Goal: Task Accomplishment & Management: Complete application form

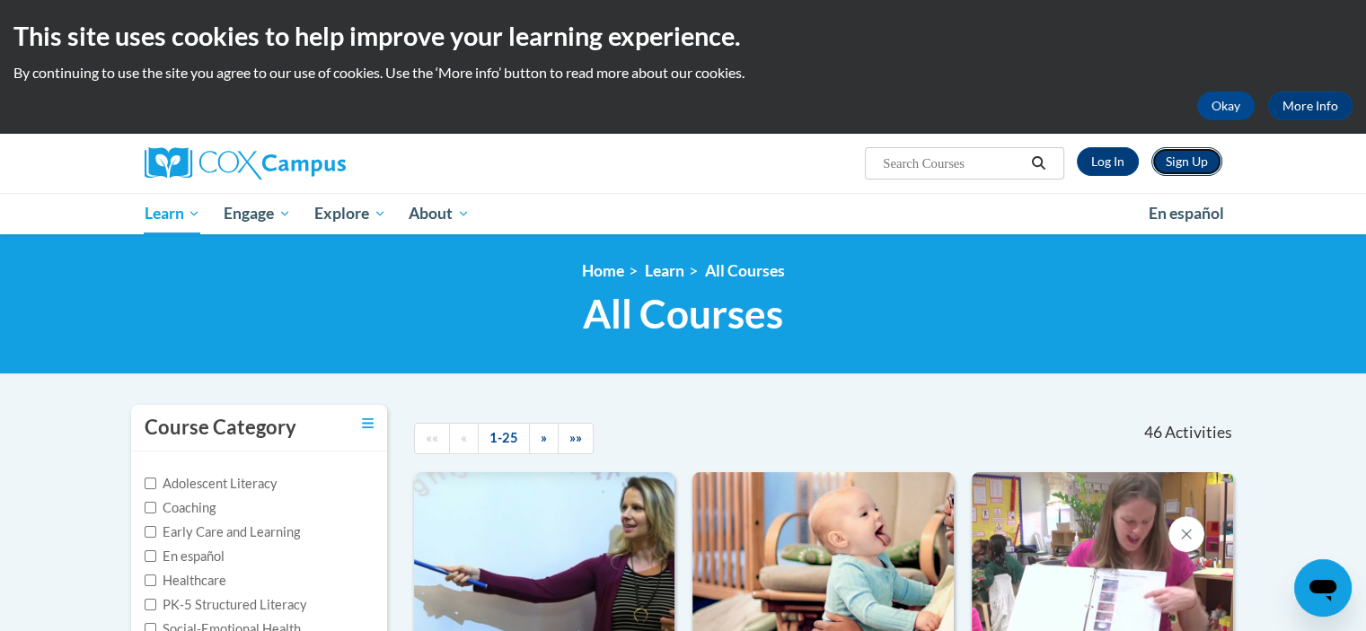
click at [1199, 154] on link "Sign Up" at bounding box center [1186, 161] width 71 height 29
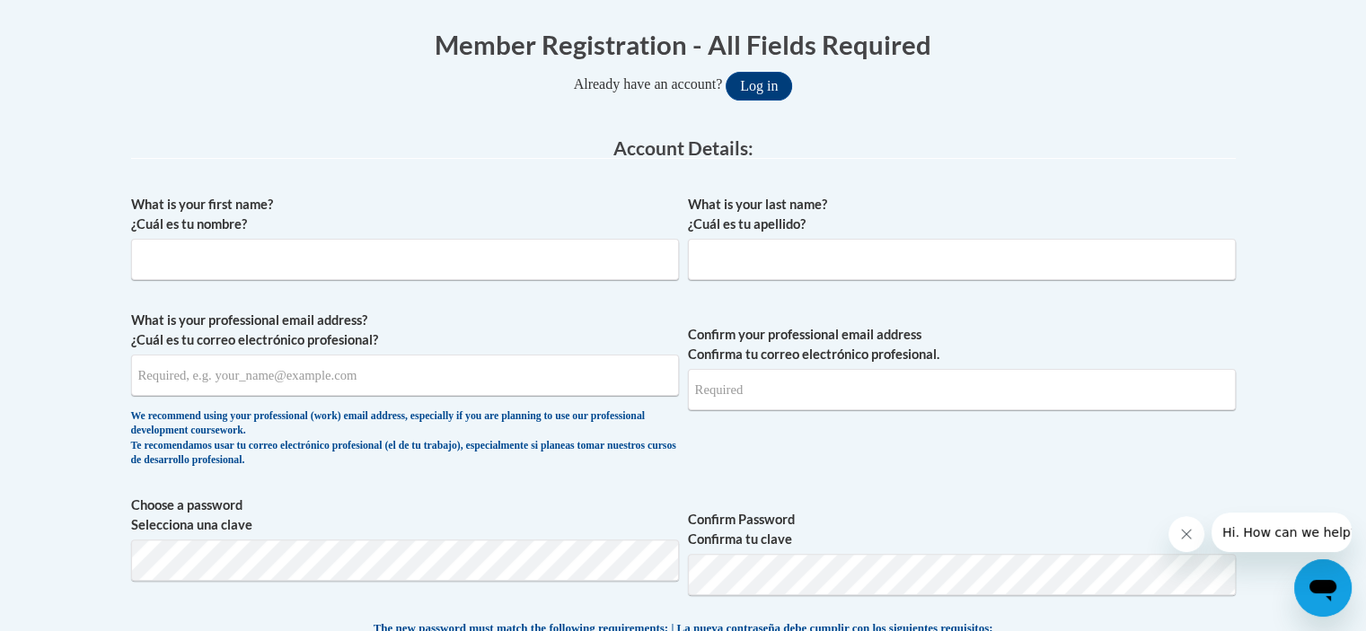
scroll to position [359, 0]
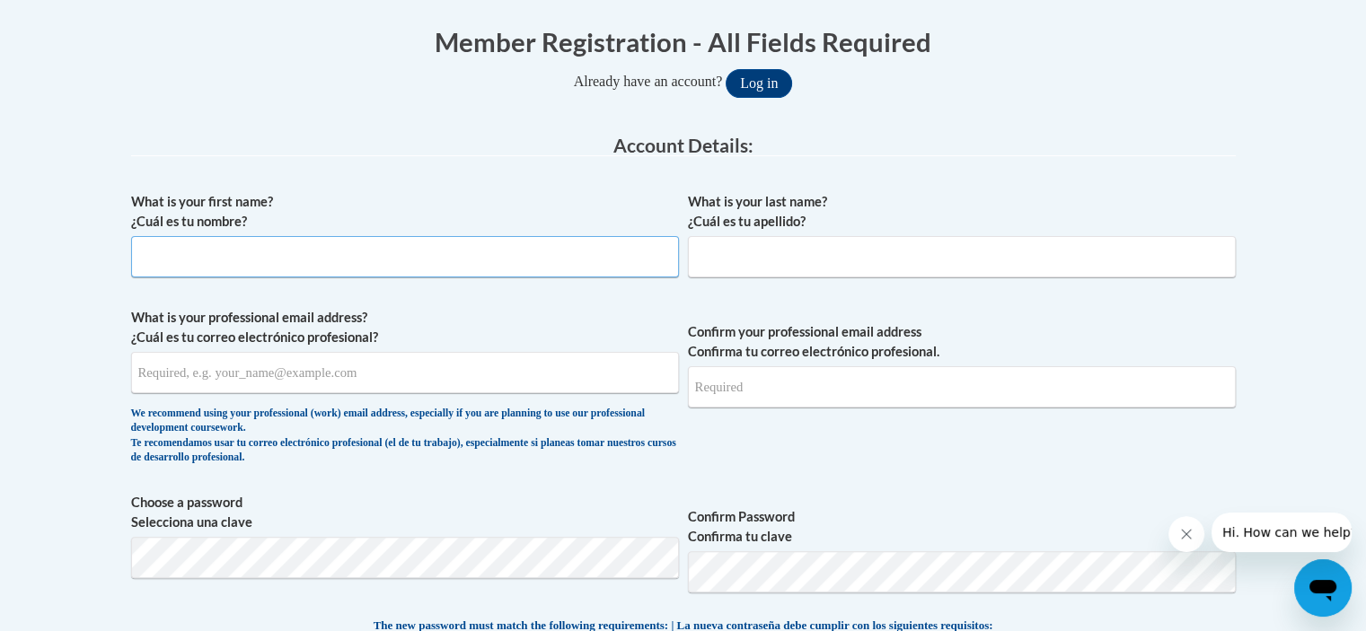
click at [199, 268] on input "What is your first name? ¿Cuál es tu nombre?" at bounding box center [405, 256] width 548 height 41
type input "Ruamataiti [PERSON_NAME]"
type input "Toa"
click at [207, 373] on input "What is your professional email address? ¿Cuál es tu correo electrónico profesi…" at bounding box center [405, 372] width 548 height 41
type input "[EMAIL_ADDRESS][DOMAIN_NAME]"
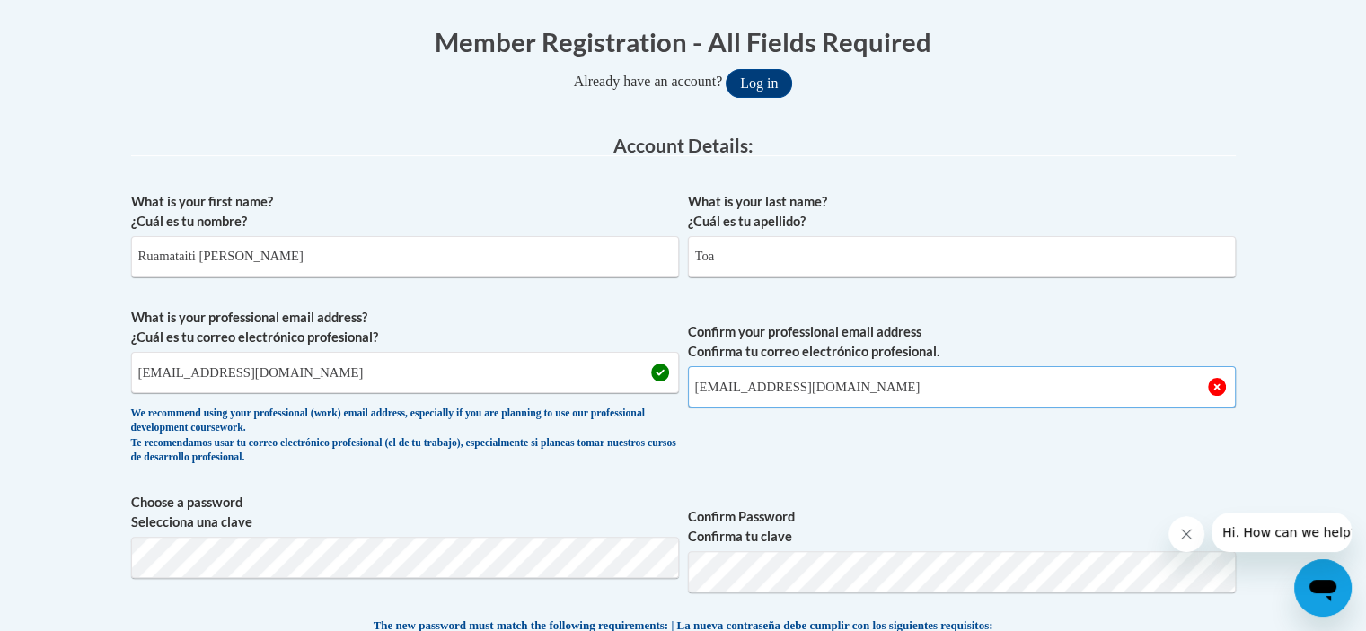
type input "[EMAIL_ADDRESS][DOMAIN_NAME]"
click at [725, 69] on button "Log in" at bounding box center [758, 83] width 66 height 29
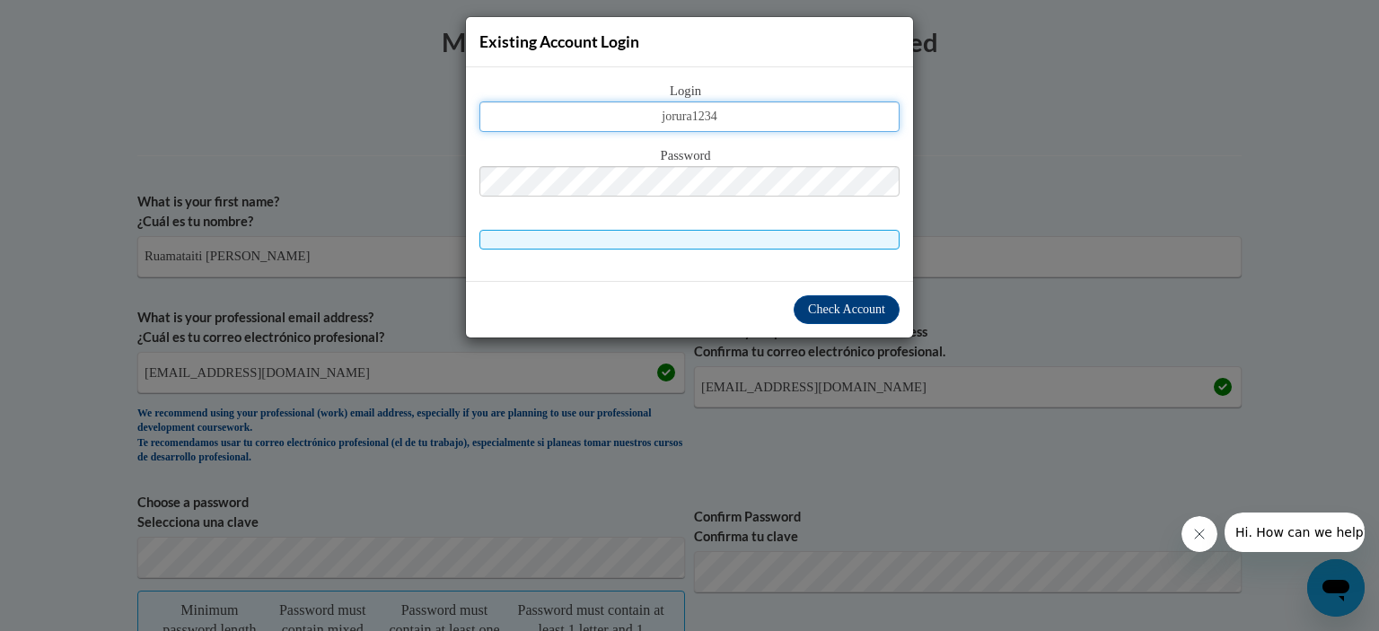
type input "jorura1234"
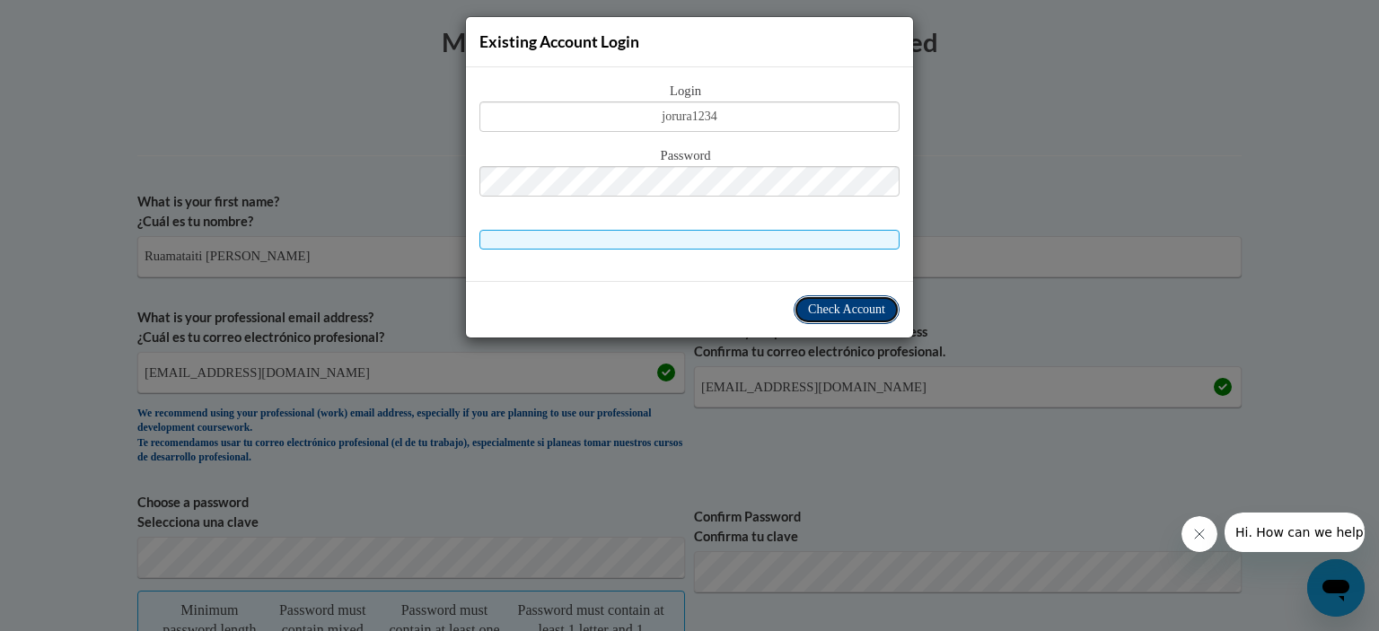
drag, startPoint x: 822, startPoint y: 294, endPoint x: 826, endPoint y: 306, distance: 13.1
click at [822, 295] on button "Check Account" at bounding box center [847, 309] width 106 height 29
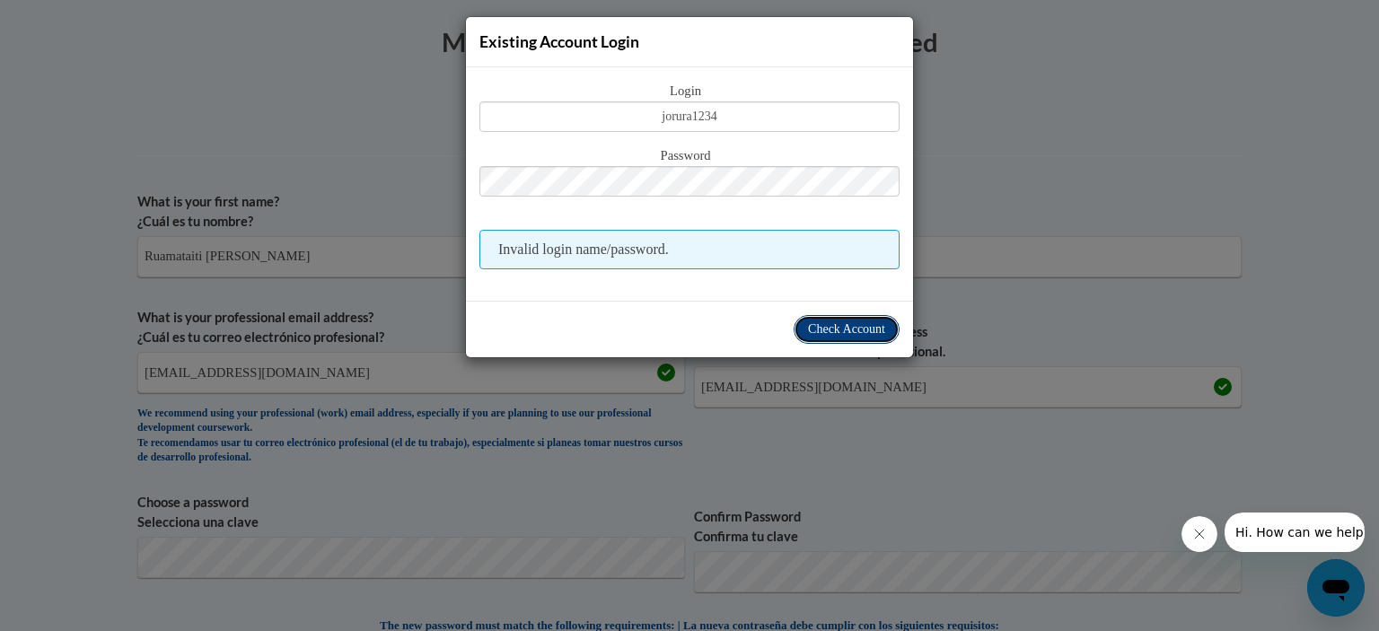
click at [836, 329] on span "Check Account" at bounding box center [846, 328] width 77 height 13
click at [838, 326] on span "Check Account" at bounding box center [846, 328] width 77 height 13
click at [760, 259] on span "Invalid login name/password." at bounding box center [689, 250] width 420 height 40
click at [758, 241] on span "Invalid login name/password." at bounding box center [689, 250] width 420 height 40
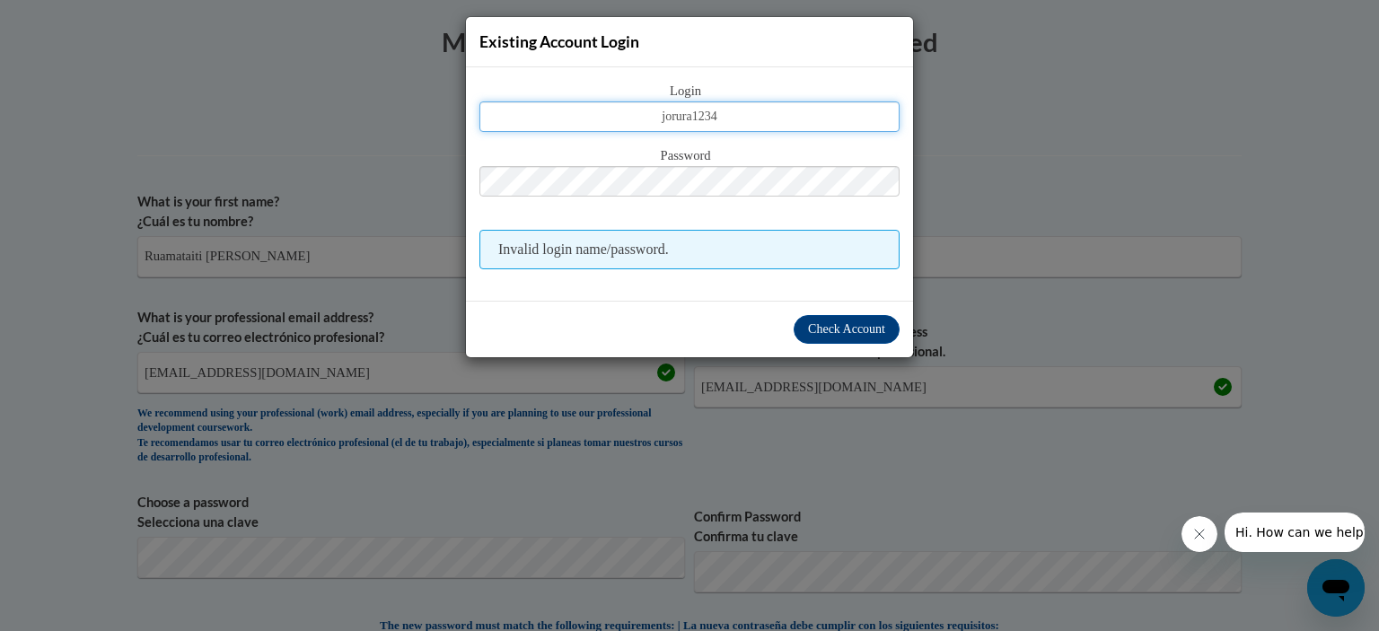
drag, startPoint x: 737, startPoint y: 117, endPoint x: 593, endPoint y: 117, distance: 144.5
click at [593, 117] on input "jorura1234" at bounding box center [689, 116] width 420 height 31
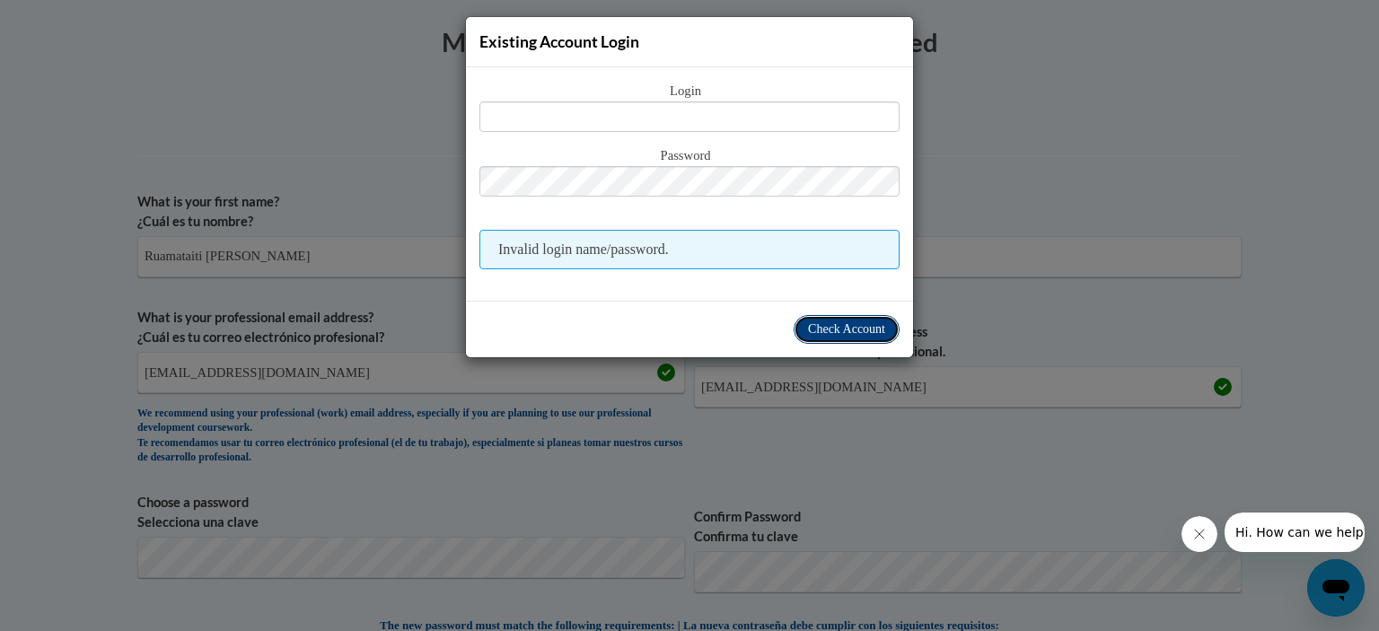
click at [852, 322] on span "Check Account" at bounding box center [846, 328] width 77 height 13
drag, startPoint x: 851, startPoint y: 319, endPoint x: 864, endPoint y: 320, distance: 12.6
click at [851, 322] on span "Check Account" at bounding box center [846, 328] width 77 height 13
click at [1053, 243] on div "Existing Account Login Login Password Invalid login name/password. Check Account" at bounding box center [689, 315] width 1379 height 631
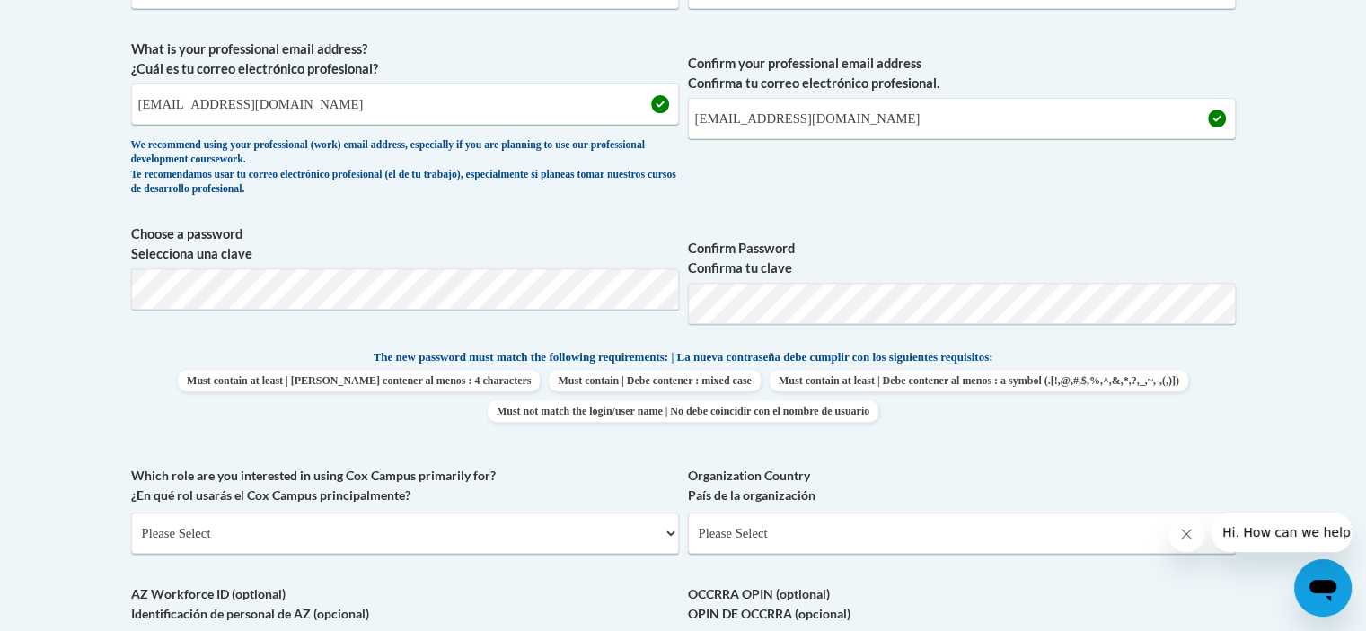
scroll to position [628, 0]
